Goal: Information Seeking & Learning: Learn about a topic

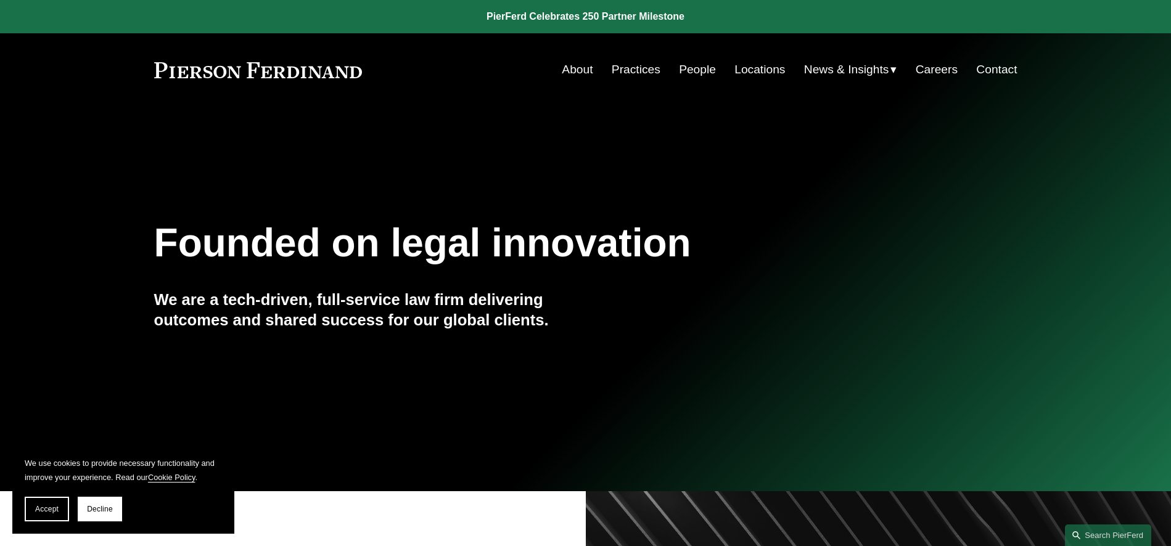
click at [686, 65] on link "People" at bounding box center [697, 69] width 37 height 23
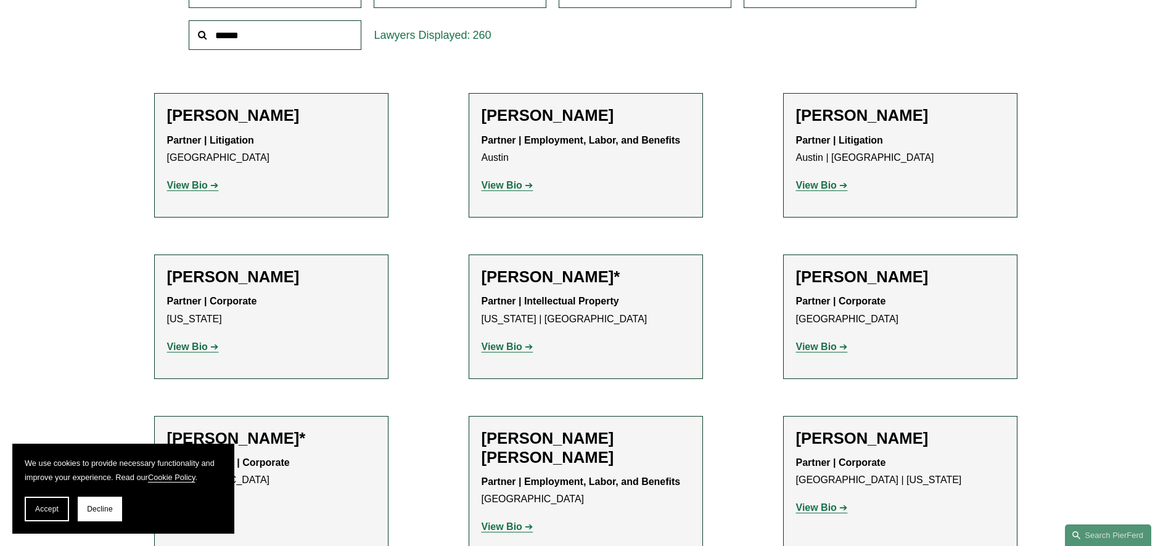
scroll to position [493, 0]
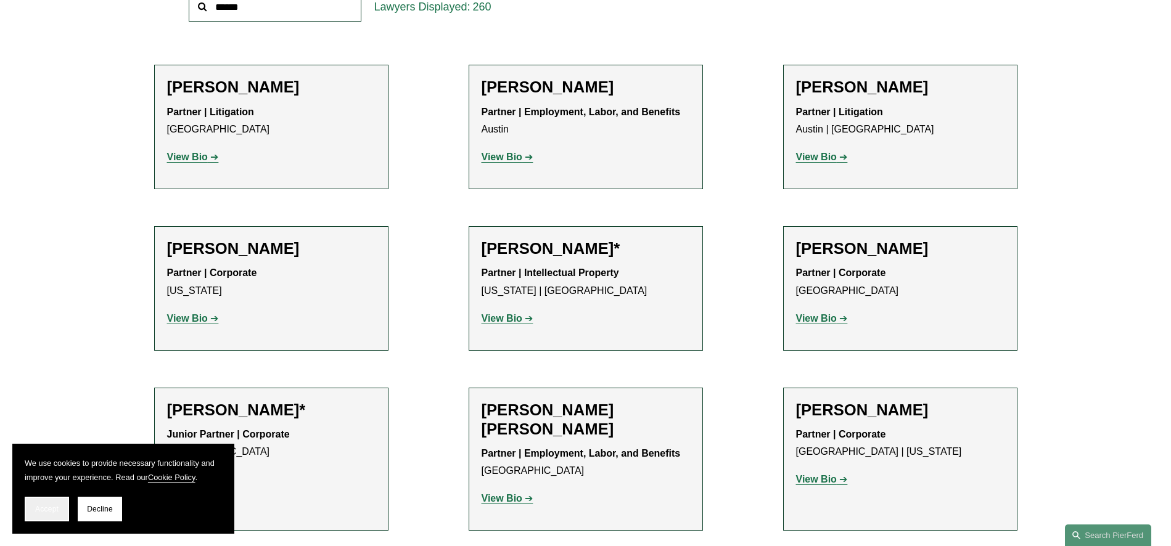
click at [58, 508] on span "Accept" at bounding box center [46, 509] width 23 height 9
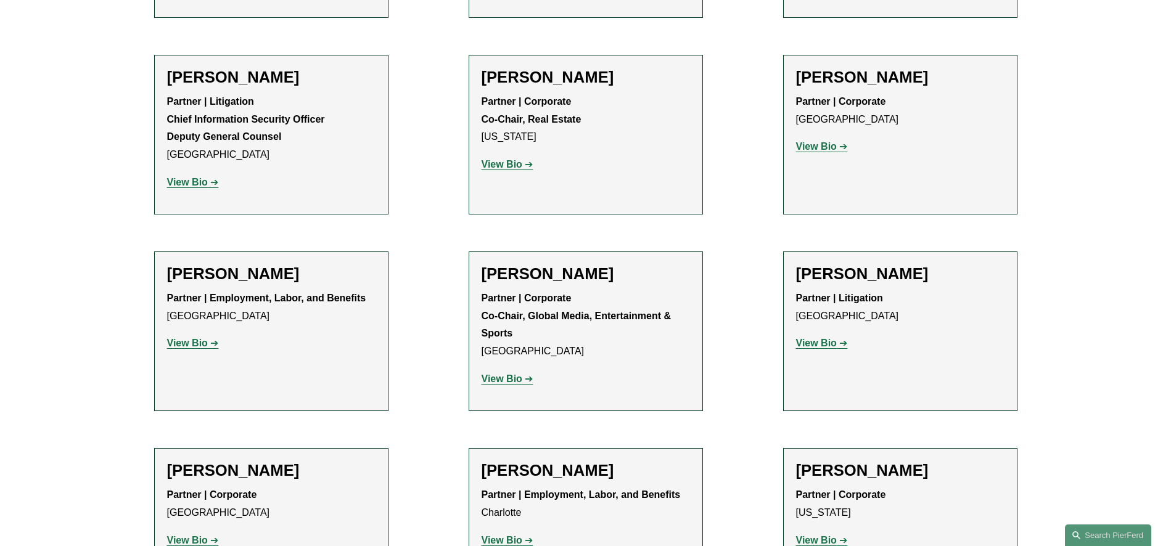
scroll to position [13750, 0]
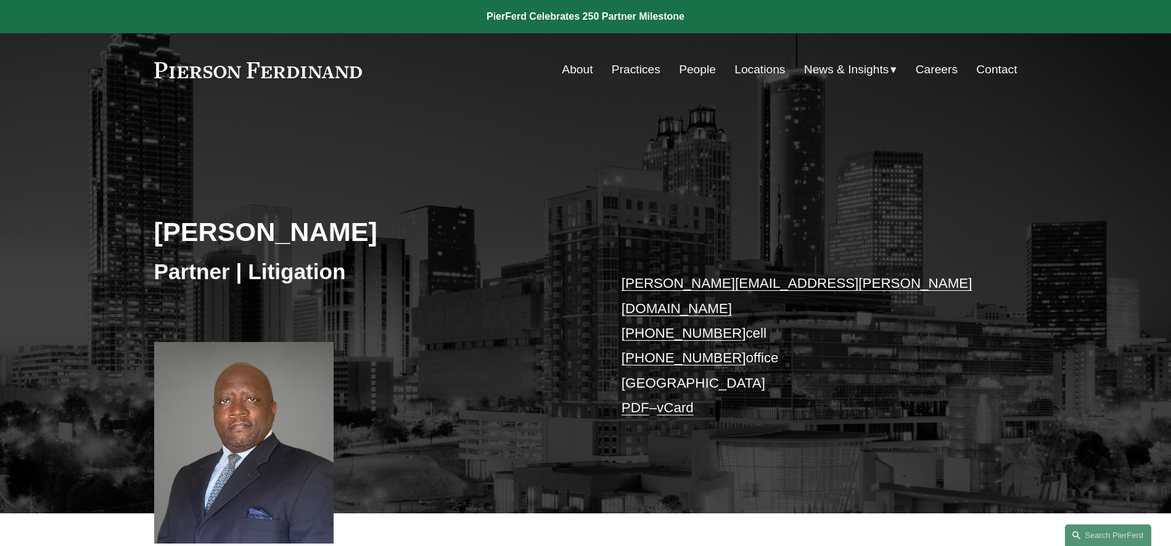
click at [635, 400] on link "PDF" at bounding box center [636, 407] width 28 height 15
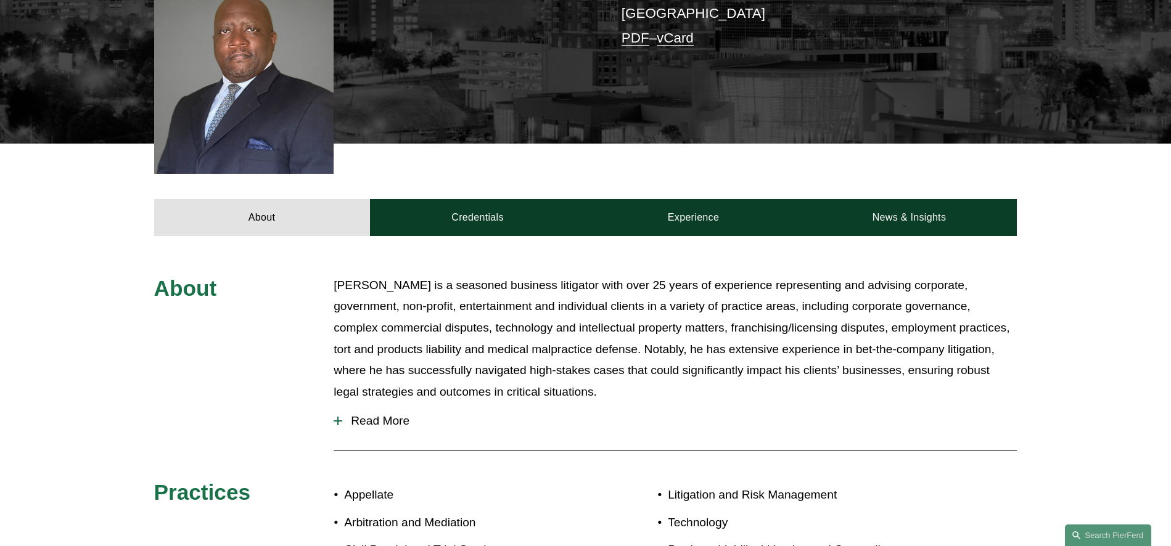
scroll to position [432, 0]
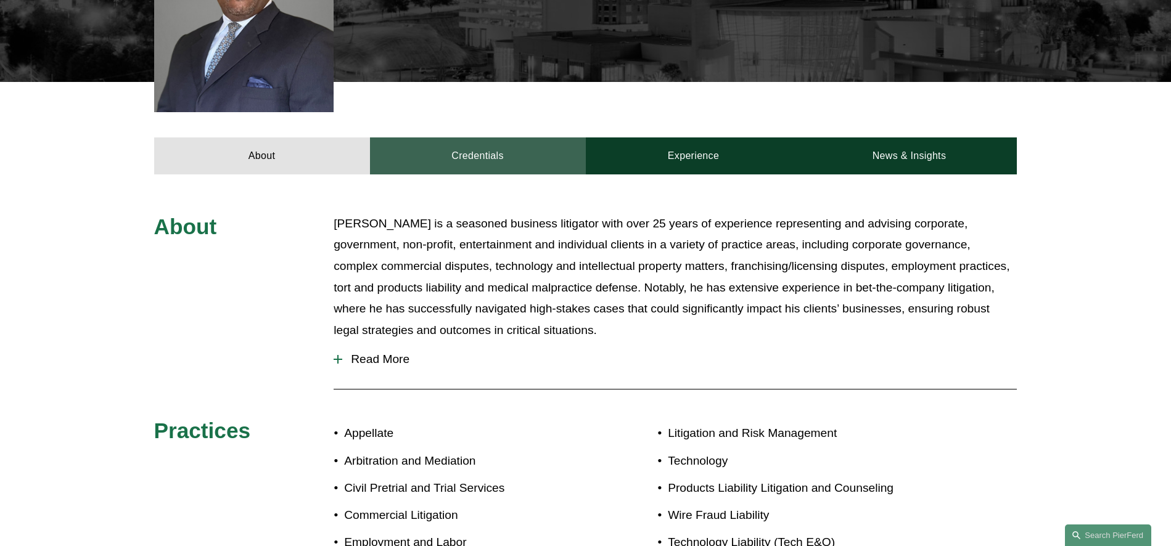
click at [466, 137] on link "Credentials" at bounding box center [478, 155] width 216 height 37
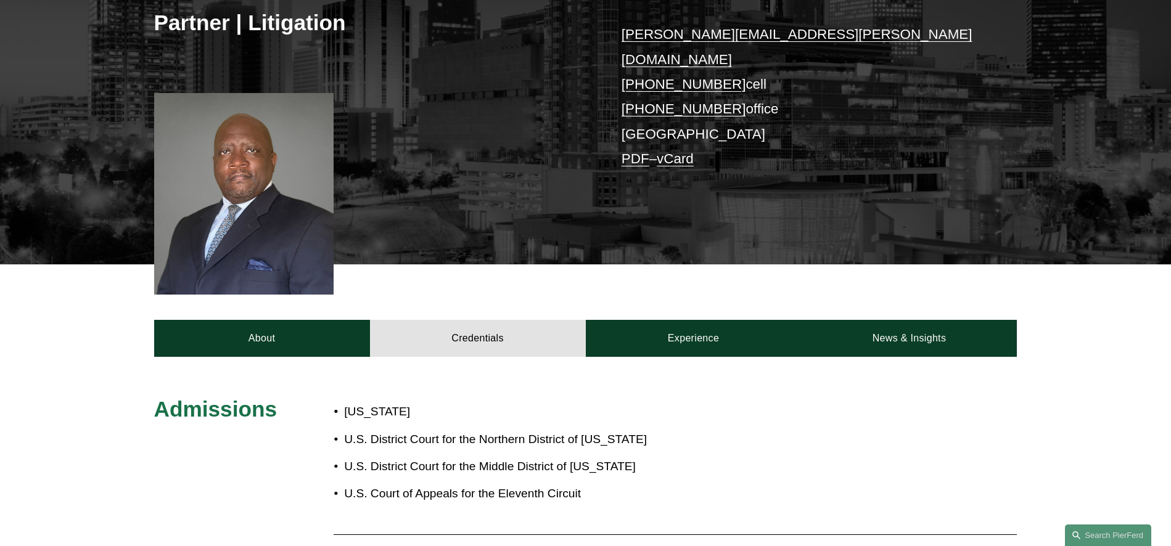
scroll to position [247, 0]
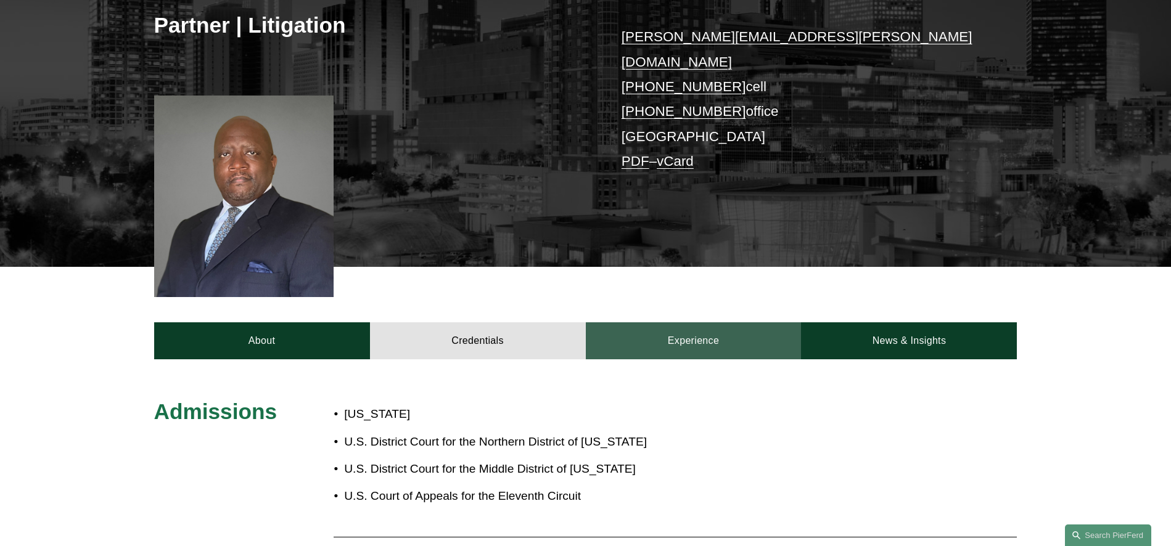
click at [750, 322] on link "Experience" at bounding box center [694, 340] width 216 height 37
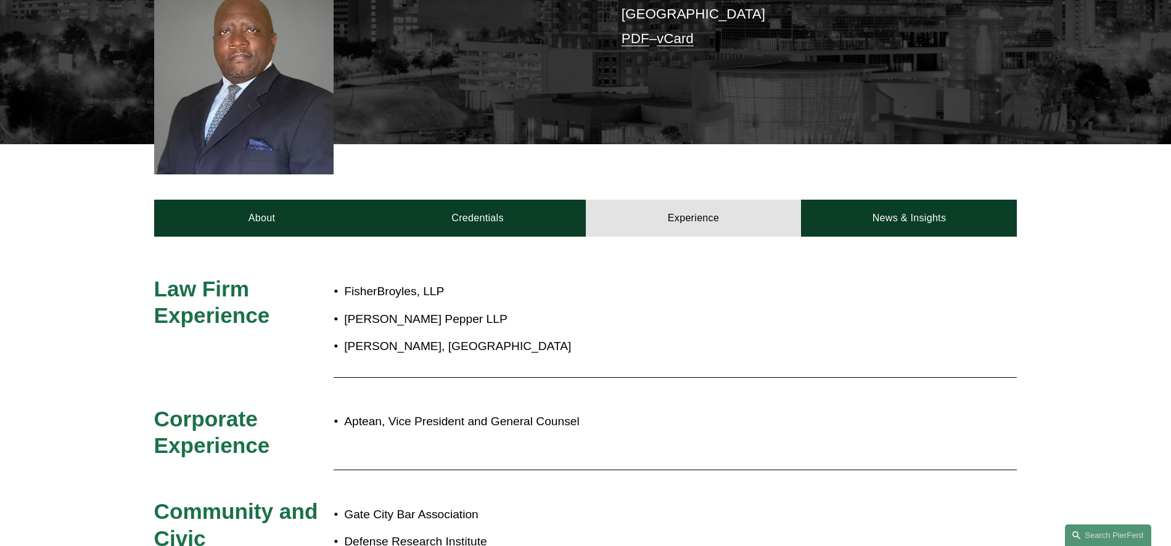
scroll to position [370, 0]
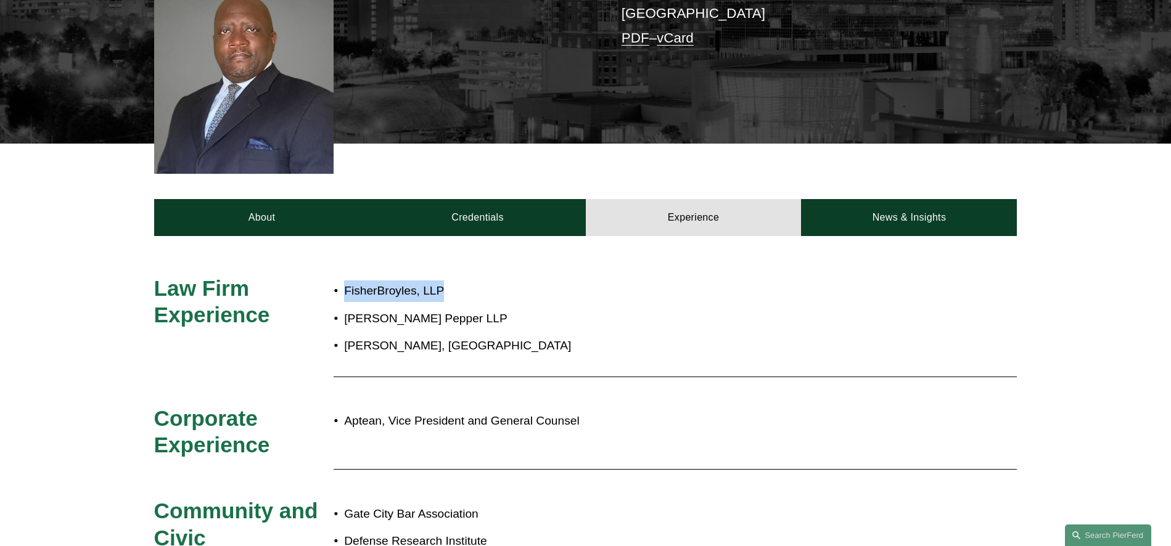
drag, startPoint x: 446, startPoint y: 272, endPoint x: 342, endPoint y: 270, distance: 104.2
click at [344, 281] on p "FisherBroyles, LLP" at bounding box center [626, 292] width 565 height 22
drag, startPoint x: 344, startPoint y: 293, endPoint x: 456, endPoint y: 298, distance: 112.3
click at [456, 308] on p "[PERSON_NAME] Pepper LLP" at bounding box center [626, 319] width 565 height 22
drag, startPoint x: 444, startPoint y: 331, endPoint x: 344, endPoint y: 329, distance: 99.9
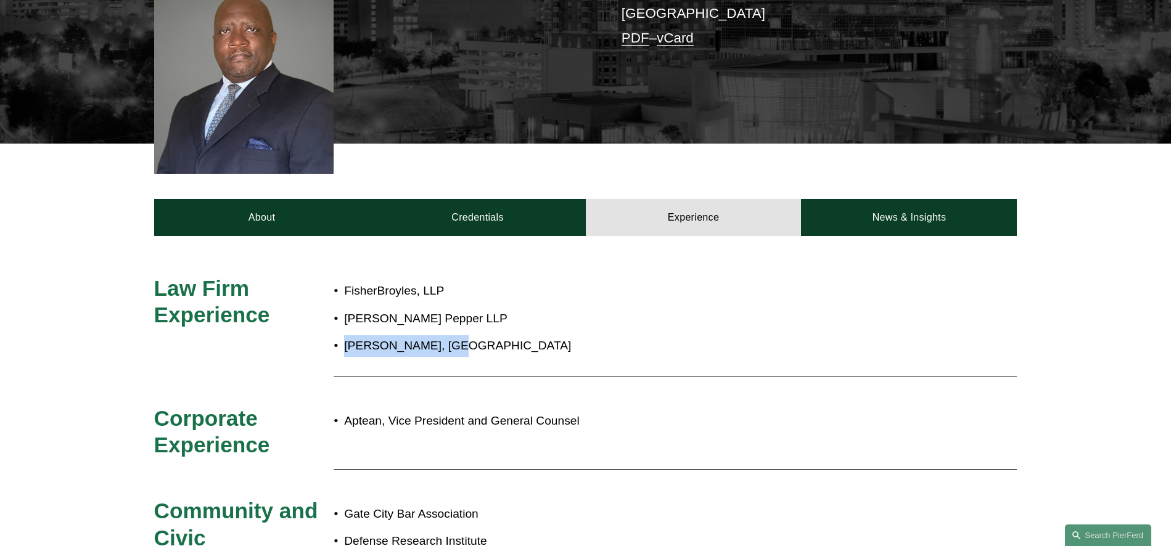
click at [344, 335] on p "[PERSON_NAME], [GEOGRAPHIC_DATA]" at bounding box center [626, 346] width 565 height 22
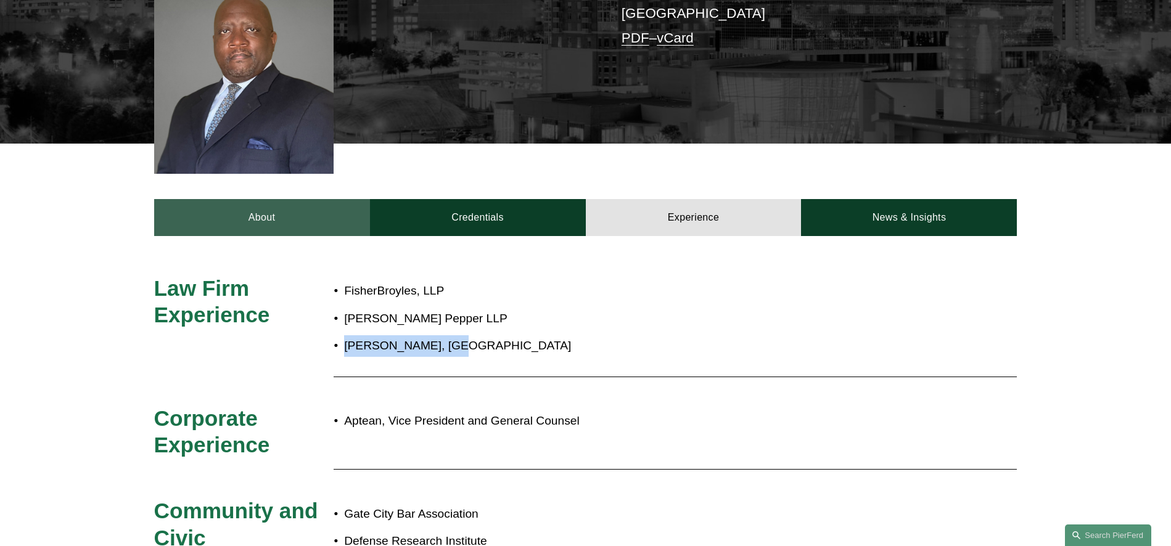
click at [252, 199] on link "About" at bounding box center [262, 217] width 216 height 37
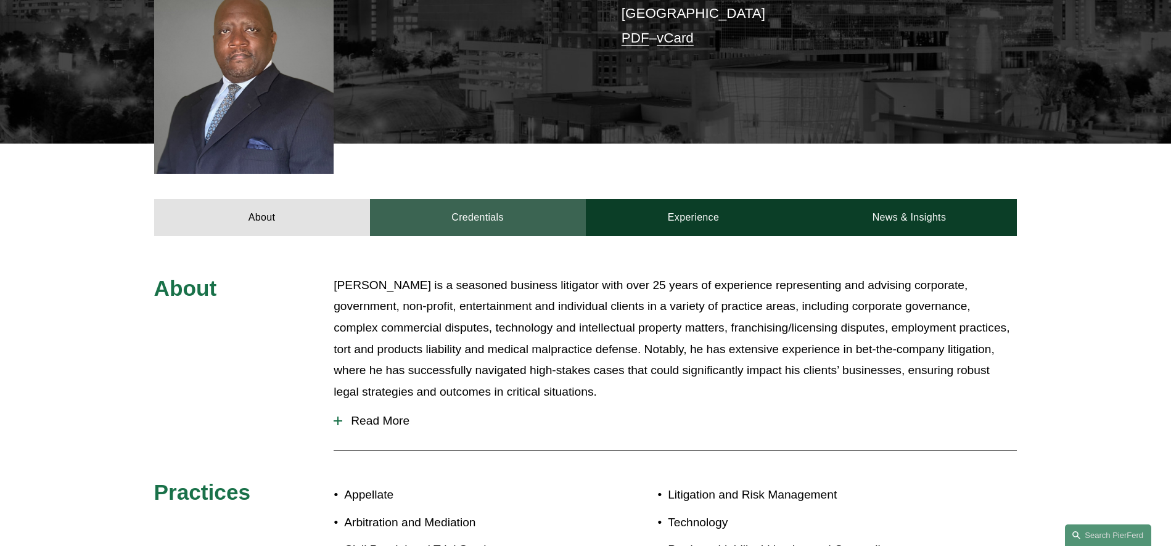
click at [509, 199] on link "Credentials" at bounding box center [478, 217] width 216 height 37
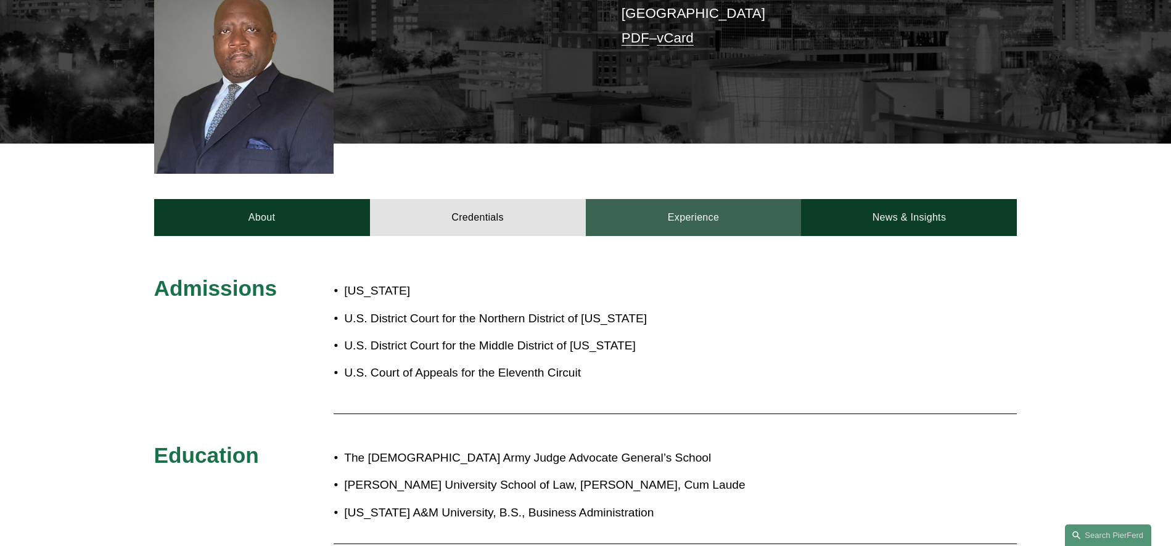
click at [644, 208] on link "Experience" at bounding box center [694, 217] width 216 height 37
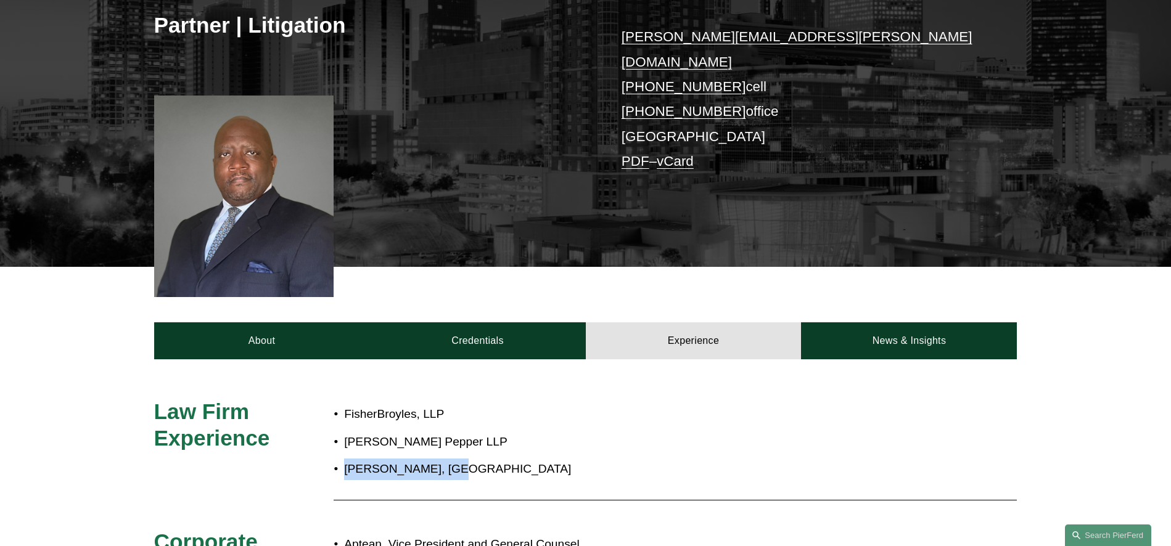
scroll to position [0, 0]
